Goal: Browse casually: Explore the website without a specific task or goal

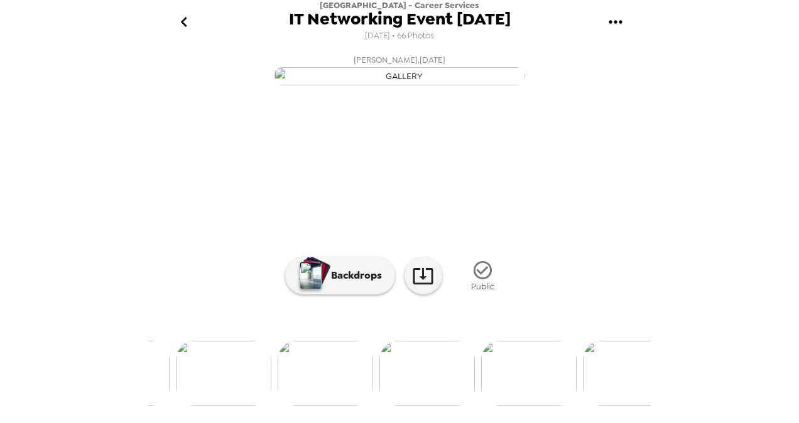
scroll to position [0, 482]
click at [440, 394] on img at bounding box center [426, 373] width 95 height 65
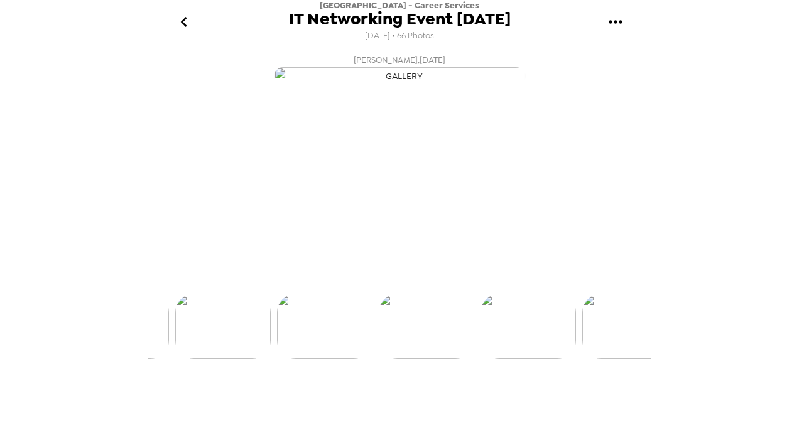
scroll to position [0, 508]
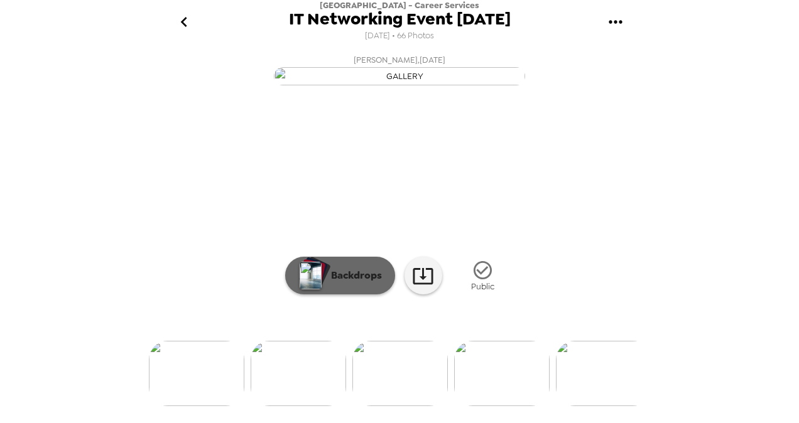
click at [332, 283] on p "Backdrops" at bounding box center [353, 275] width 57 height 15
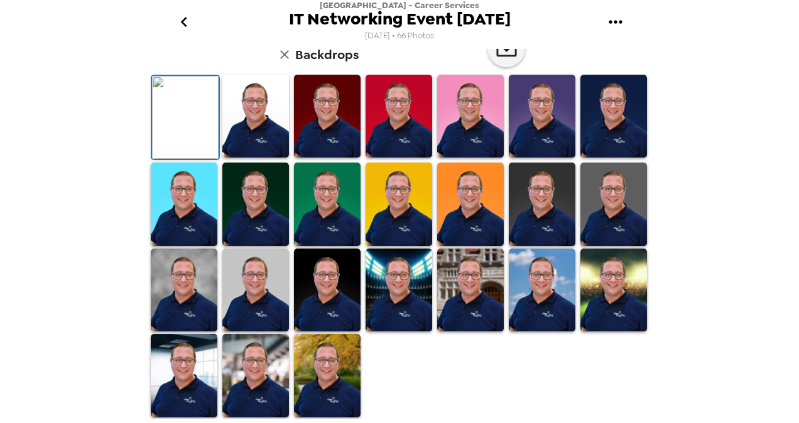
scroll to position [324, 0]
click at [330, 381] on img at bounding box center [327, 376] width 67 height 84
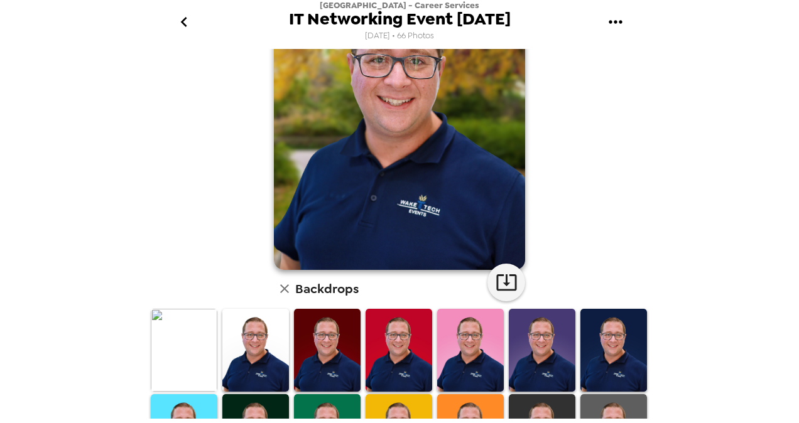
scroll to position [97, 0]
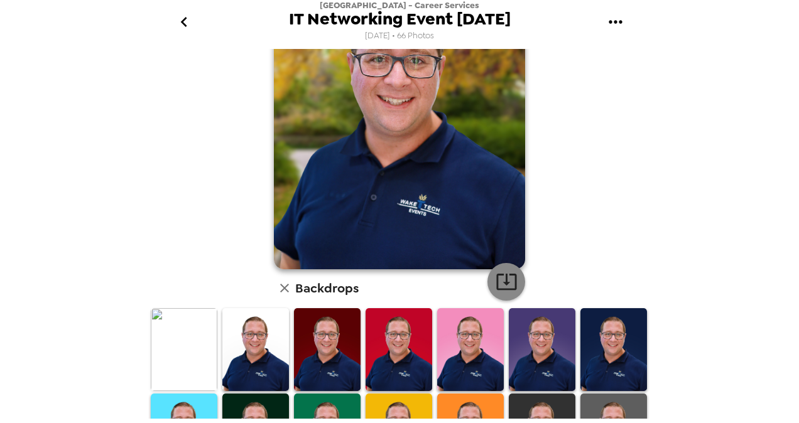
click at [509, 271] on icon "button" at bounding box center [507, 282] width 22 height 22
click at [158, 199] on div "[PERSON_NAME] , [DATE] Backdrops" at bounding box center [399, 302] width 502 height 700
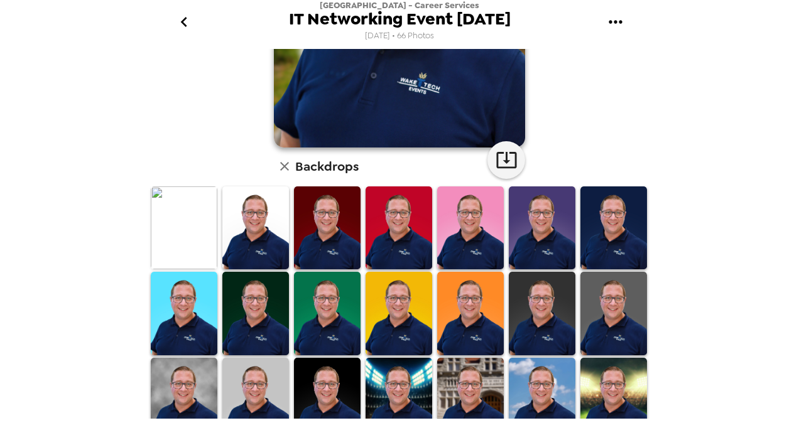
scroll to position [220, 0]
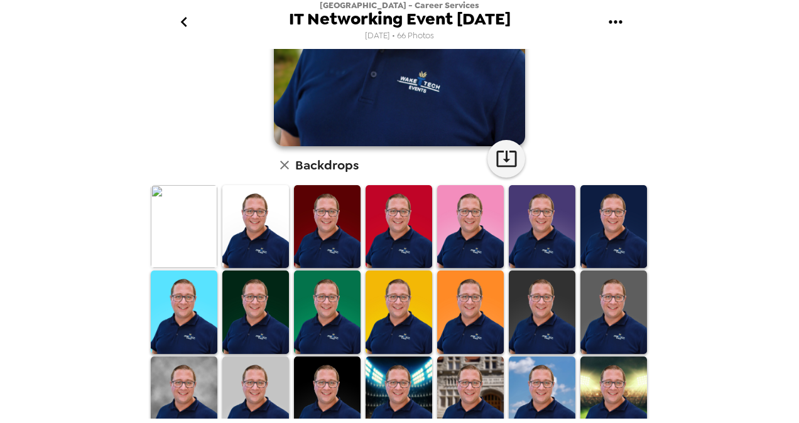
click at [167, 230] on img at bounding box center [184, 227] width 67 height 84
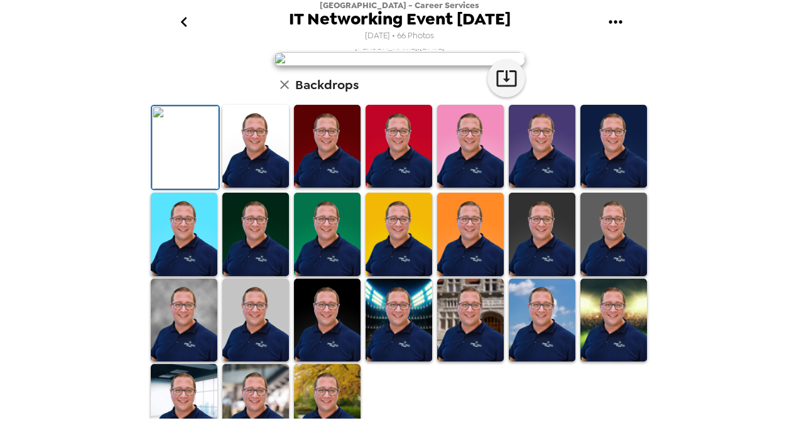
scroll to position [0, 0]
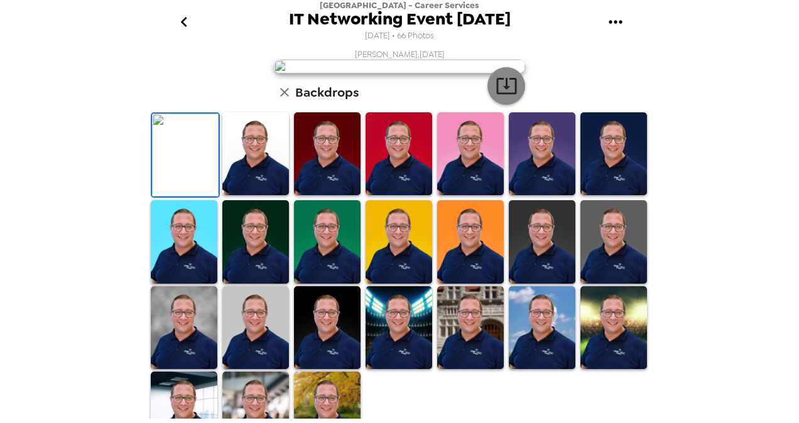
click at [499, 105] on button "button" at bounding box center [506, 86] width 38 height 38
